Goal: Task Accomplishment & Management: Use online tool/utility

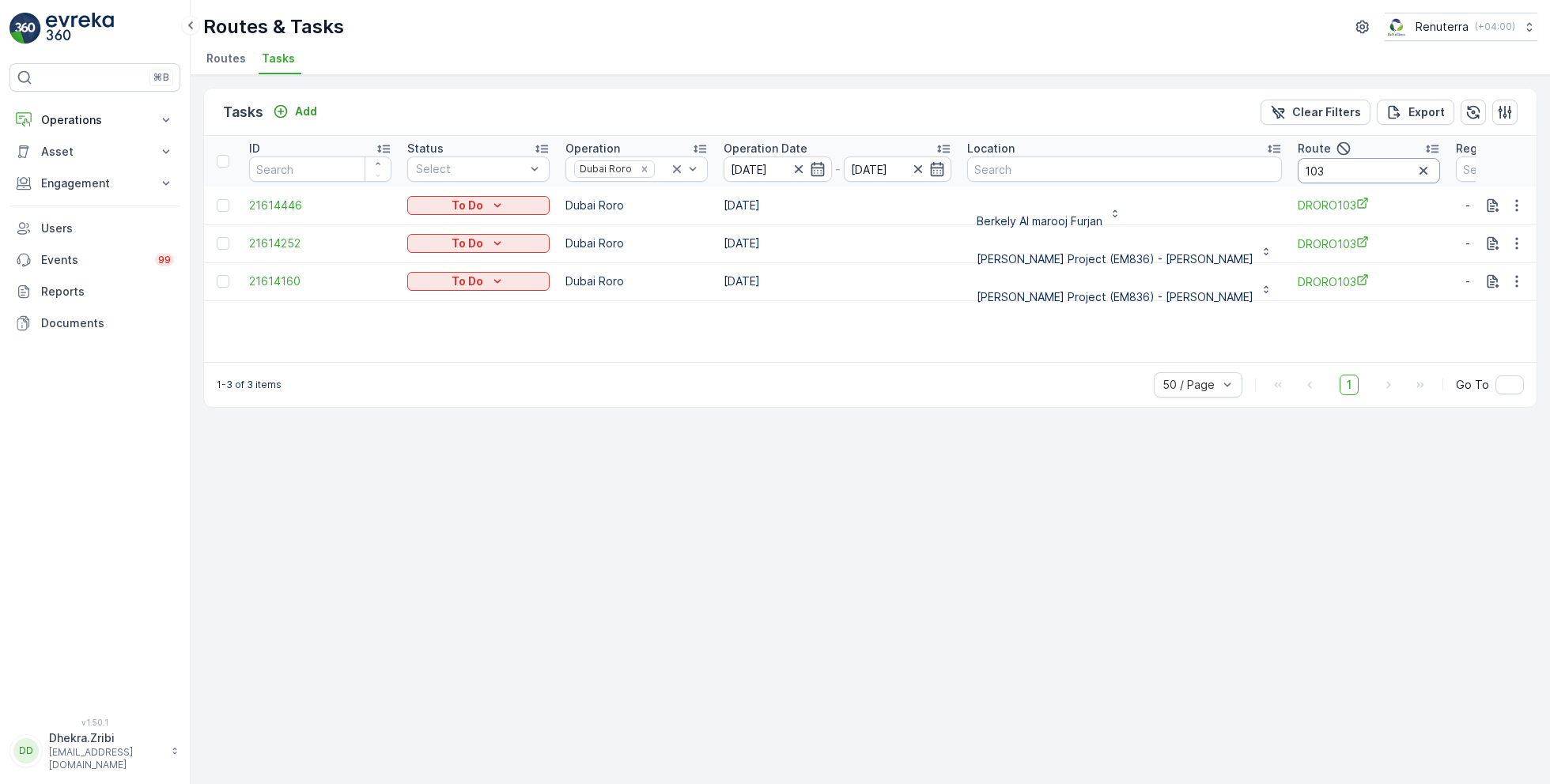
click at [1298, 168] on input "103" at bounding box center [1368, 171] width 142 height 26
type input "101"
click at [1518, 202] on icon "button" at bounding box center [1517, 205] width 16 height 16
click at [1482, 290] on span "Remove from Route" at bounding box center [1491, 295] width 107 height 16
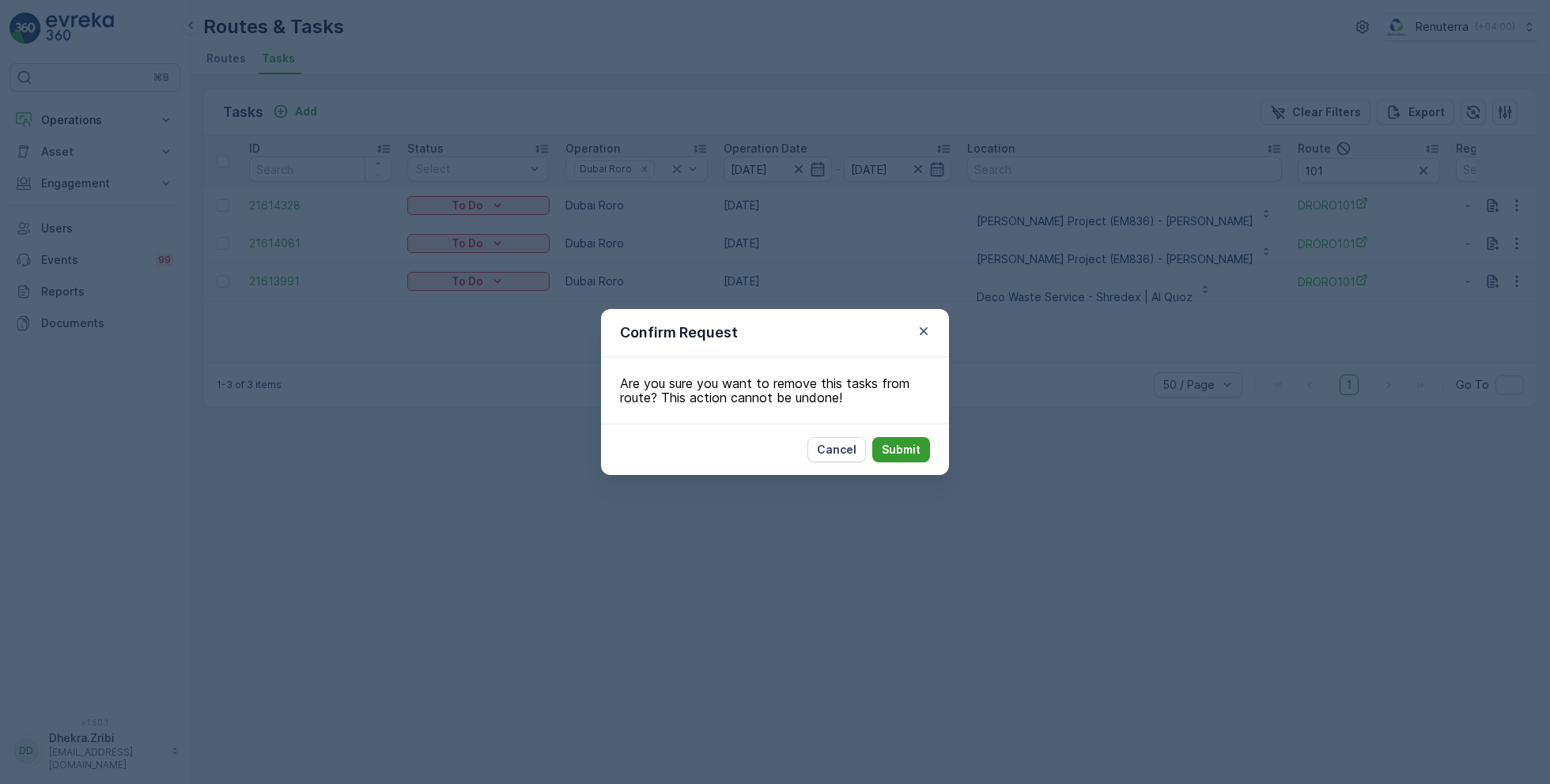
click at [899, 443] on p "Submit" at bounding box center [900, 449] width 39 height 16
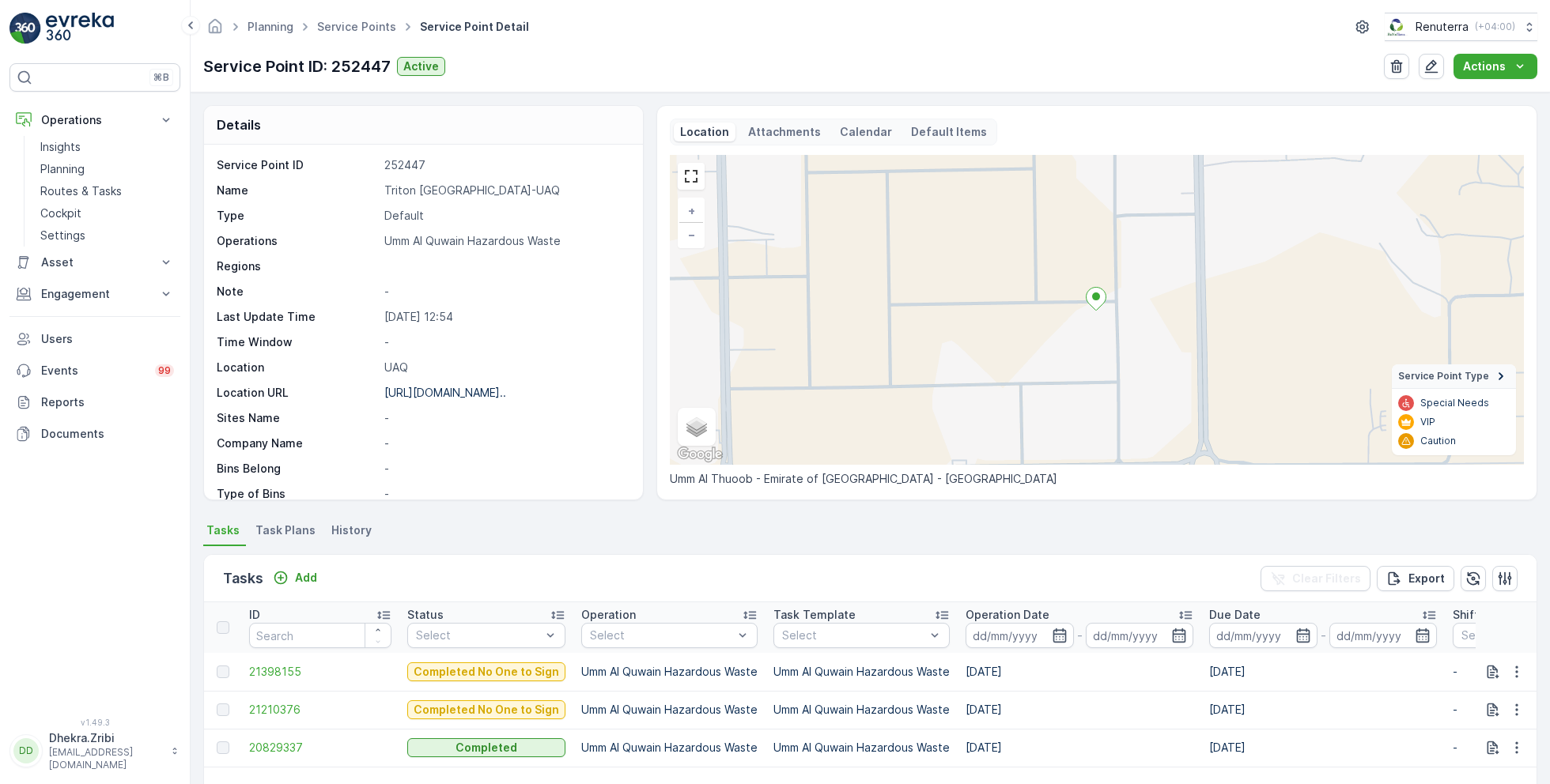
click at [345, 27] on link "Service Points" at bounding box center [356, 27] width 79 height 13
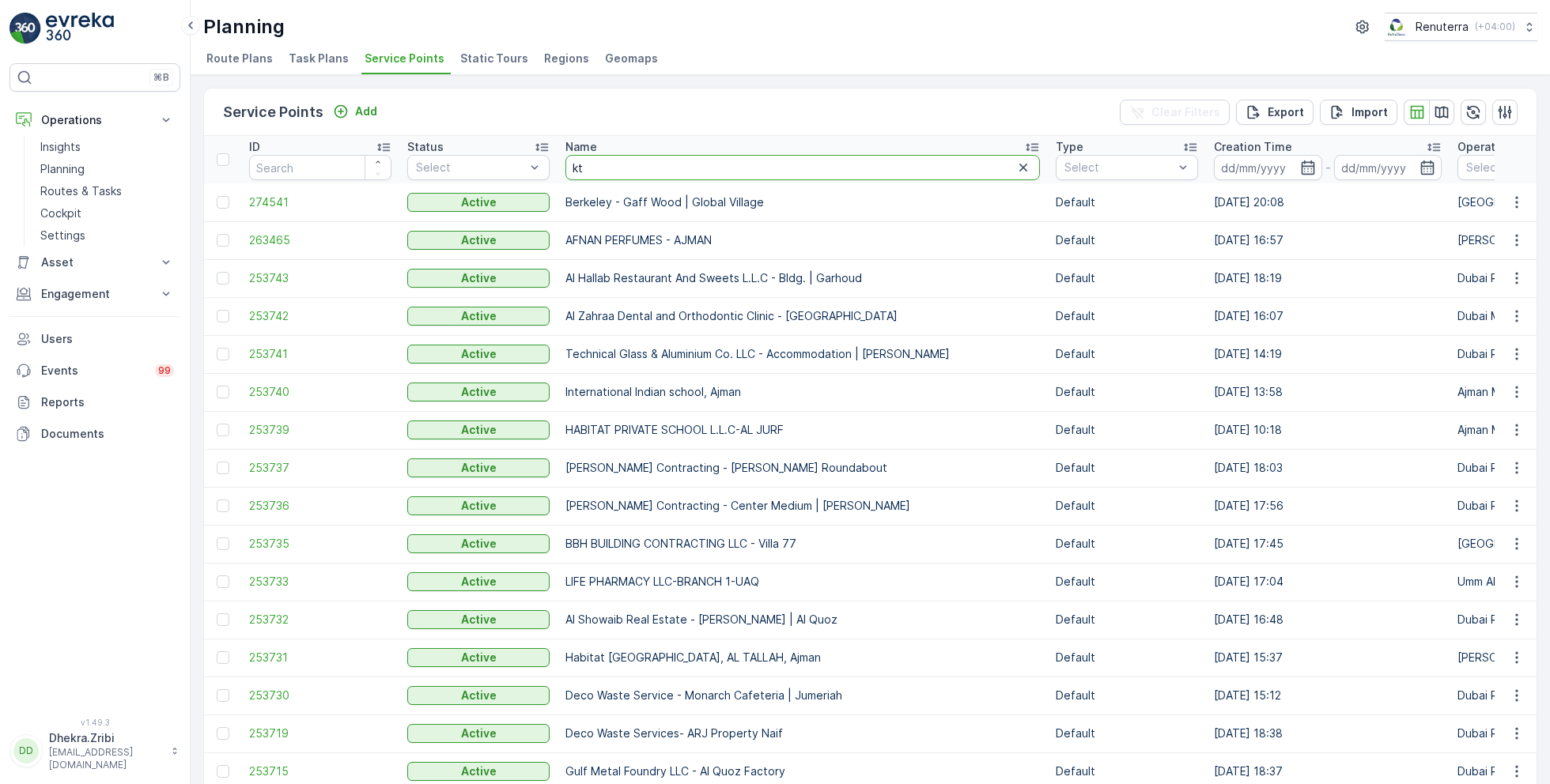
type input "ktc"
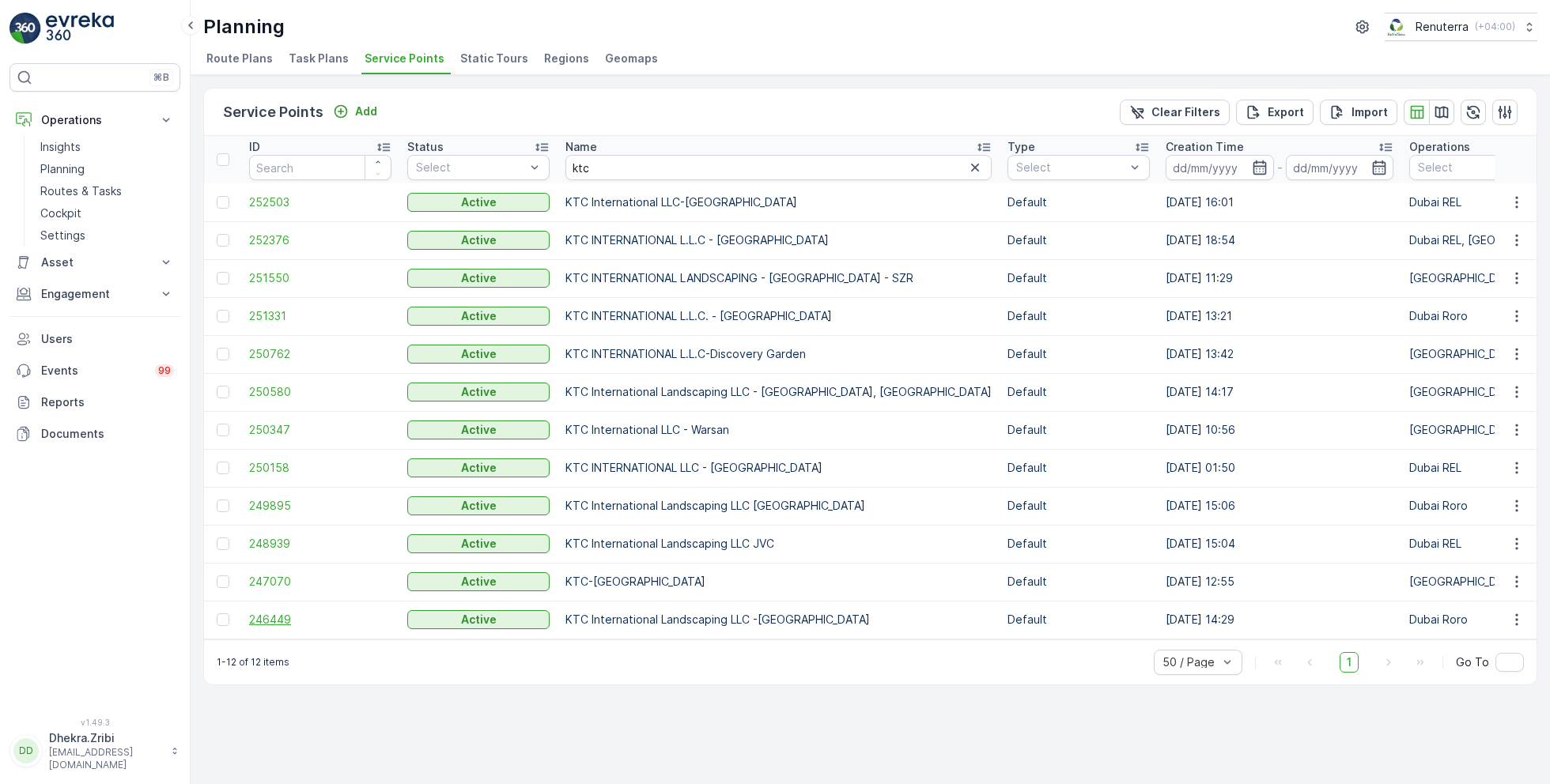
click at [279, 613] on span "246449" at bounding box center [320, 620] width 142 height 16
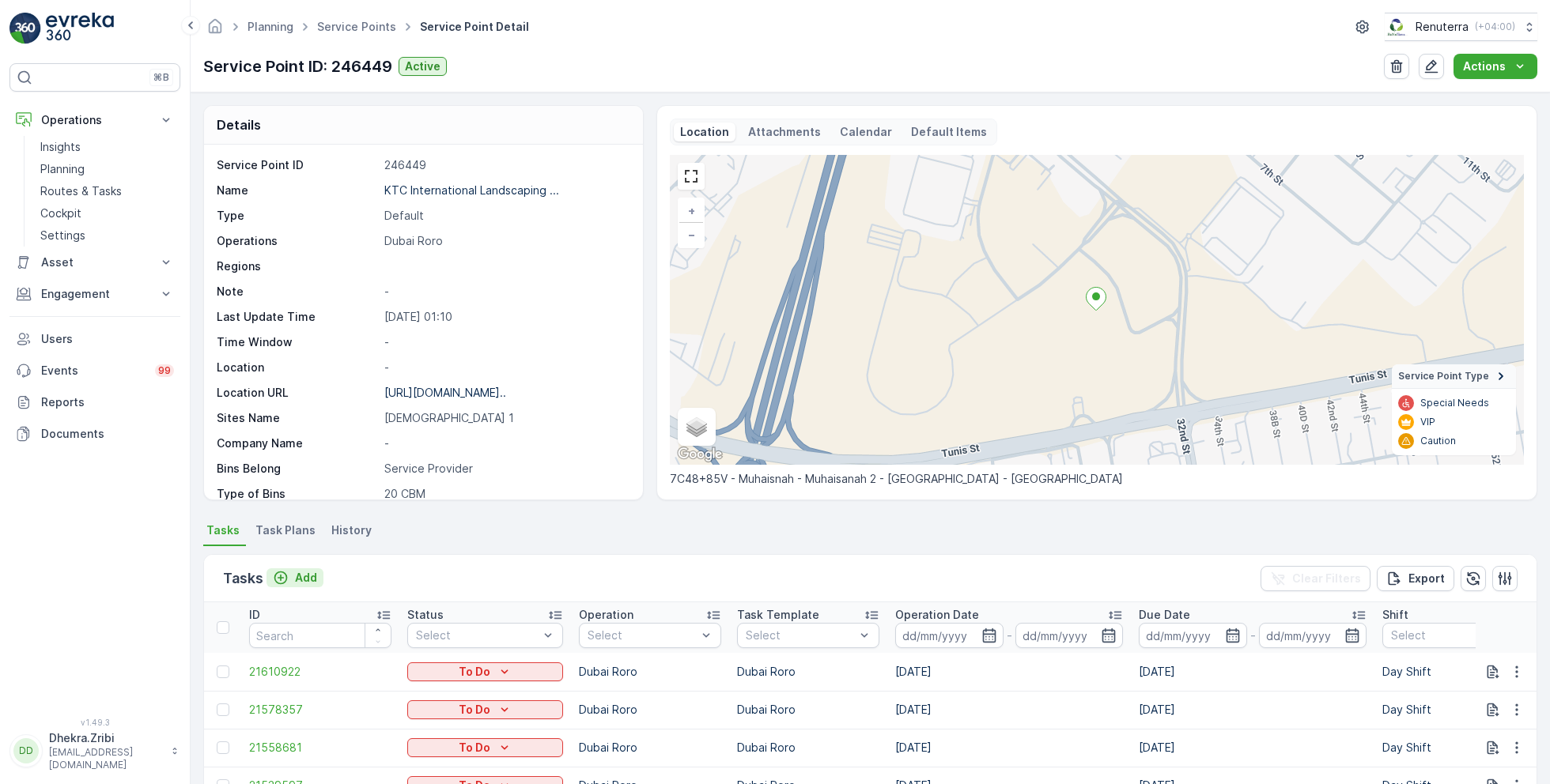
click at [302, 573] on p "Add" at bounding box center [305, 578] width 22 height 16
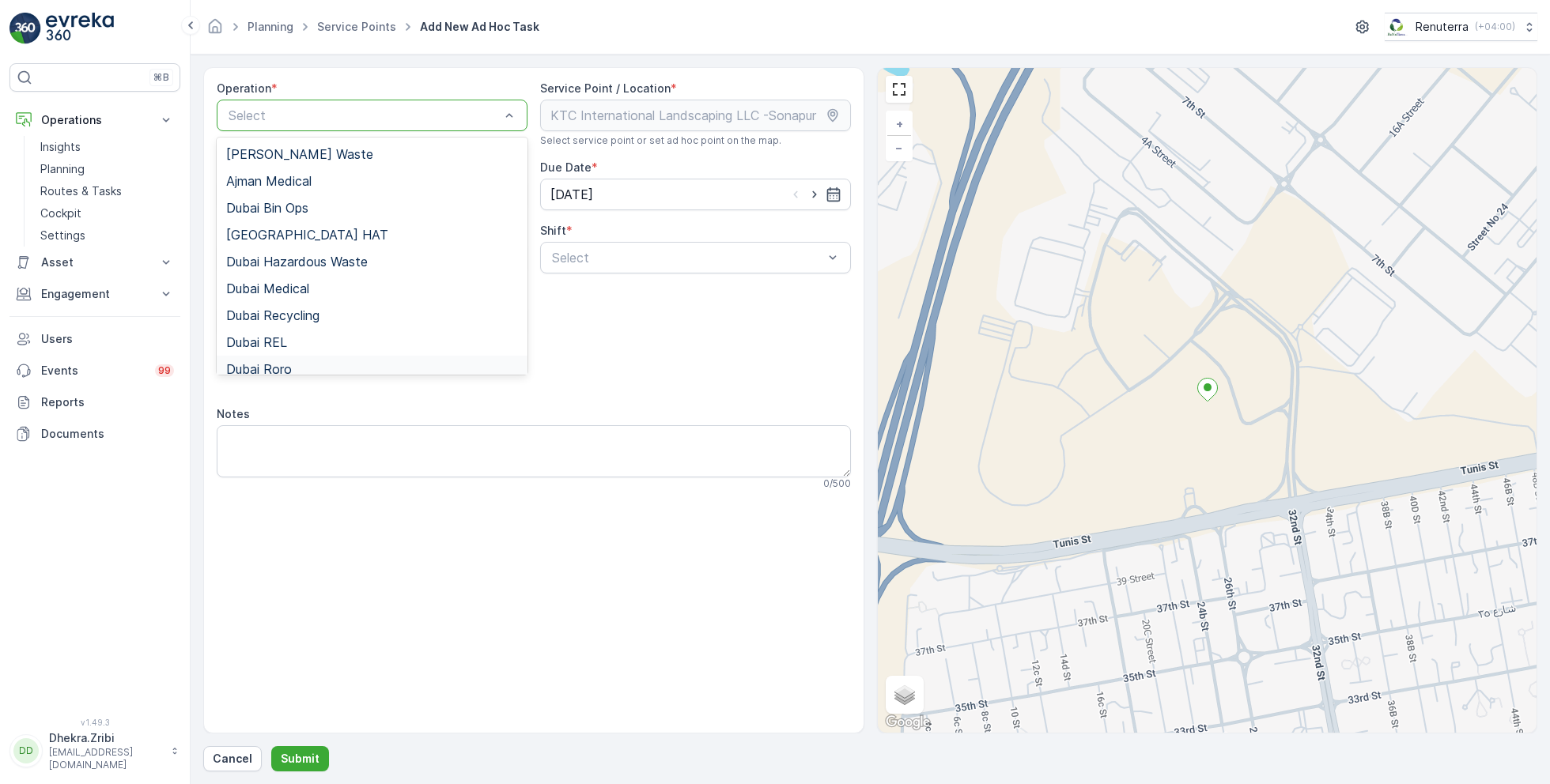
click at [287, 362] on span "Dubai Roro" at bounding box center [258, 369] width 66 height 14
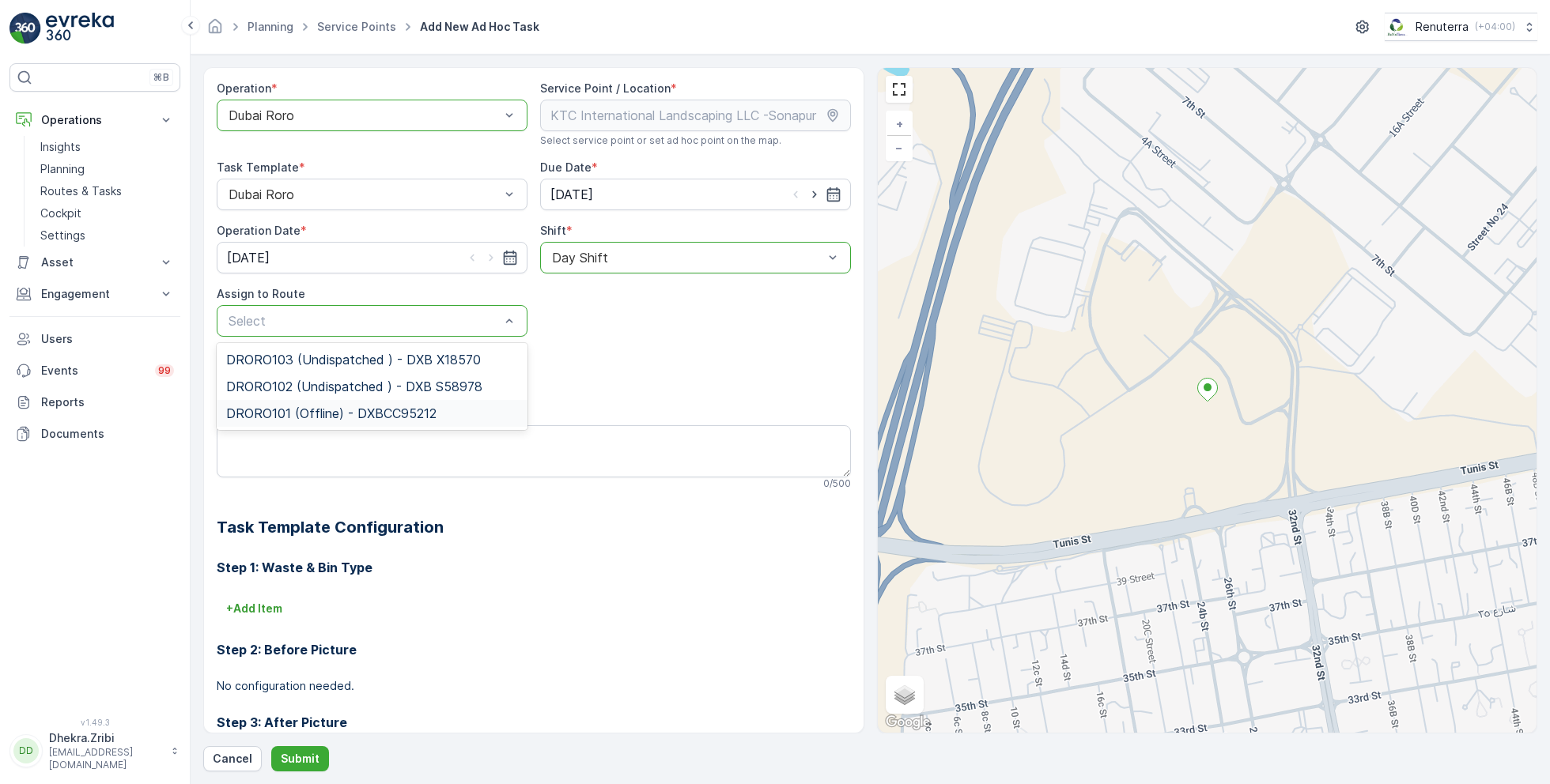
click at [298, 407] on span "DRORO101 (Offline) - DXBCC95212" at bounding box center [331, 413] width 210 height 14
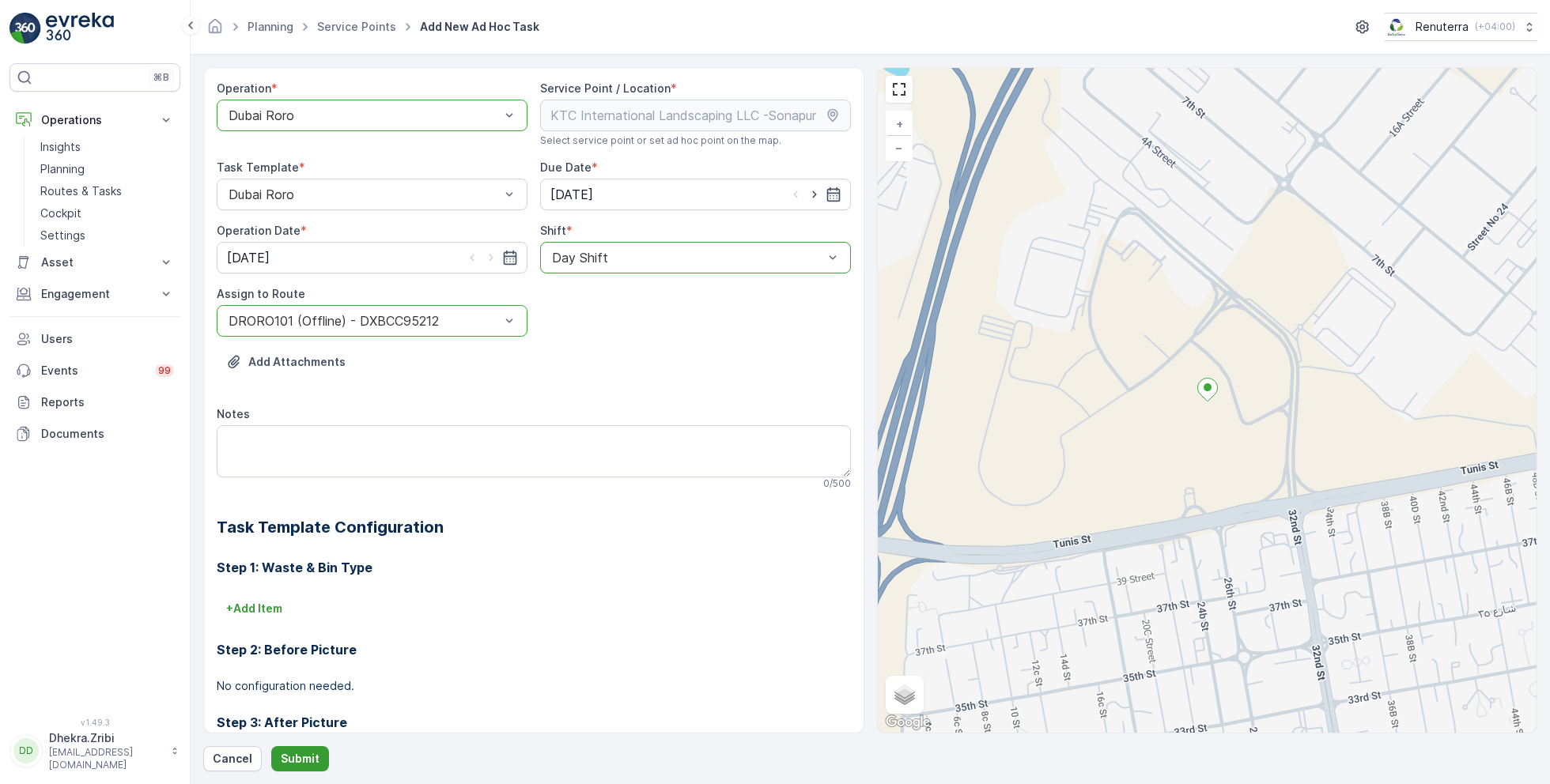
click at [305, 760] on p "Submit" at bounding box center [300, 758] width 39 height 16
